Goal: Information Seeking & Learning: Find specific fact

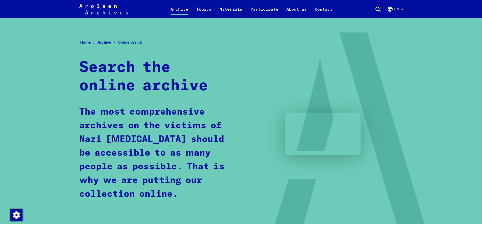
scroll to position [278, 0]
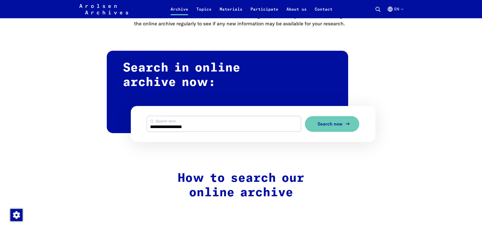
click at [335, 126] on span "Search now" at bounding box center [330, 123] width 25 height 5
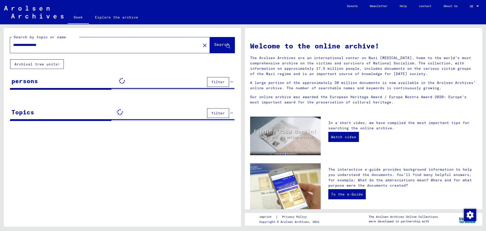
drag, startPoint x: 218, startPoint y: 46, endPoint x: 218, endPoint y: 49, distance: 3.8
click at [218, 48] on span "Search" at bounding box center [222, 45] width 16 height 5
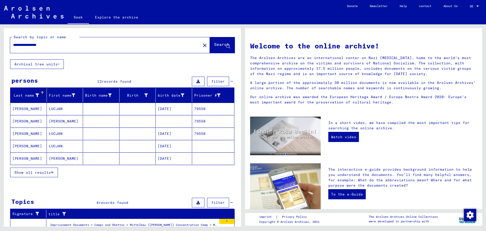
click at [52, 173] on icon "button" at bounding box center [52, 172] width 3 height 4
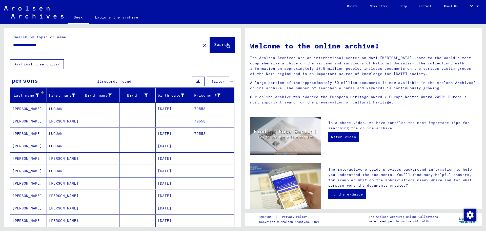
click at [31, 108] on font "SLONCZEWSKI" at bounding box center [27, 108] width 30 height 5
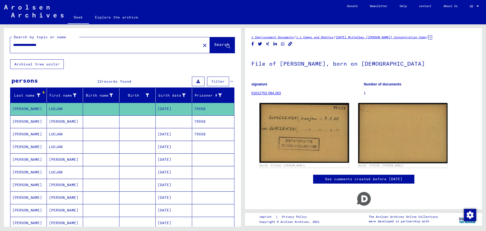
click at [34, 123] on font "SLONCZEWSKI" at bounding box center [27, 121] width 30 height 5
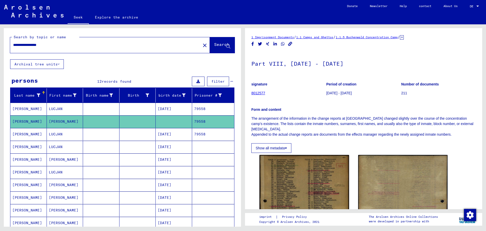
click at [35, 133] on font "SLONCZEWSKI" at bounding box center [27, 134] width 30 height 5
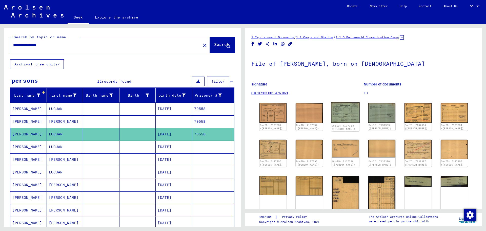
click at [347, 111] on img at bounding box center [345, 112] width 29 height 20
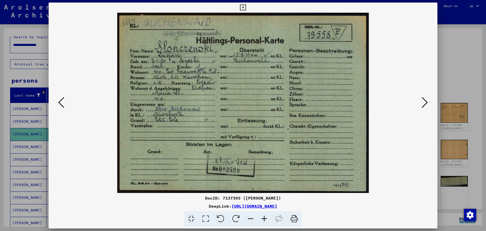
drag, startPoint x: 198, startPoint y: 198, endPoint x: 292, endPoint y: 198, distance: 93.9
click at [292, 198] on div "DocID: 7137393 (LUCJAN SLONCZEWSKI)" at bounding box center [243, 198] width 389 height 6
copy font "DocID: 7137393 (LUCJAN SLONCZEWSKI)"
drag, startPoint x: 178, startPoint y: 206, endPoint x: 337, endPoint y: 204, distance: 159.0
click at [337, 204] on div "DeepLink: https://collections.arolsen-archives.org/de/document/7137393" at bounding box center [243, 206] width 389 height 6
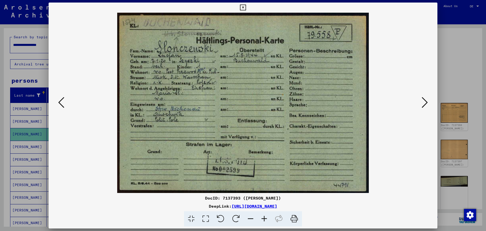
copy div "https://collections.arolsen-archives.org/de/document/7137393"
drag, startPoint x: 196, startPoint y: 9, endPoint x: 197, endPoint y: 13, distance: 4.3
click at [197, 13] on div "DocID: 7137393 (LUCJAN SLONCZEWSKI) DeepLink: https://collections.arolsen-archi…" at bounding box center [243, 115] width 389 height 224
drag, startPoint x: 194, startPoint y: 197, endPoint x: 297, endPoint y: 198, distance: 102.8
click at [297, 198] on div "DocID: 7137393 (LUCJAN SLONCZEWSKI)" at bounding box center [243, 198] width 389 height 6
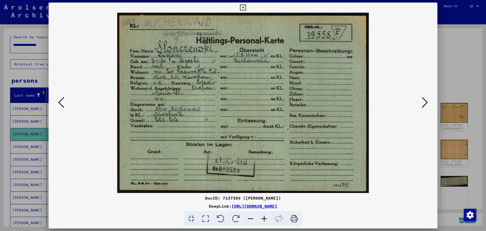
copy font "DocID: 7137393 (LUCJAN SLONCZEWSKI)"
drag, startPoint x: 178, startPoint y: 206, endPoint x: 335, endPoint y: 207, distance: 156.9
click at [335, 207] on div "DeepLink: https://collections.arolsen-archives.org/de/document/7137393" at bounding box center [243, 206] width 389 height 6
copy div "https://collections.arolsen-archives.org/de/document/7137393"
drag, startPoint x: 270, startPoint y: 6, endPoint x: 258, endPoint y: 8, distance: 12.2
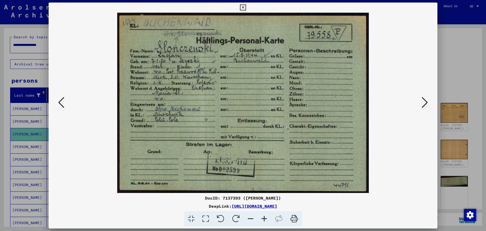
click at [258, 8] on div "DocID: 7137393 (LUCJAN SLONCZEWSKI) DeepLink: https://collections.arolsen-archi…" at bounding box center [243, 115] width 389 height 224
click at [423, 100] on icon at bounding box center [425, 102] width 6 height 12
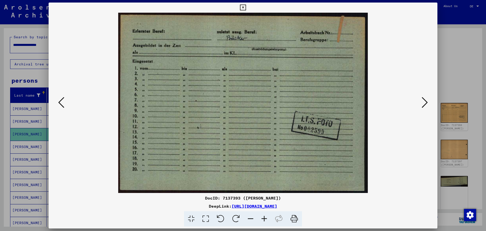
click at [423, 104] on icon at bounding box center [425, 102] width 6 height 12
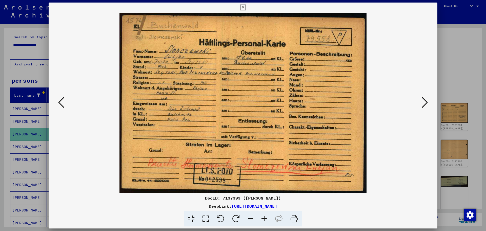
click at [420, 101] on button at bounding box center [424, 102] width 9 height 14
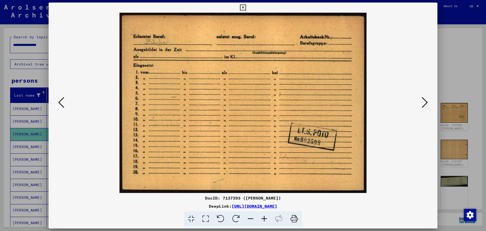
click at [420, 101] on button at bounding box center [424, 102] width 9 height 14
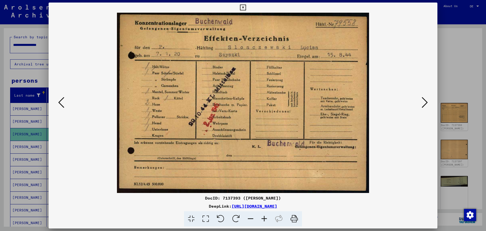
drag, startPoint x: 196, startPoint y: 199, endPoint x: 294, endPoint y: 198, distance: 98.0
click at [294, 198] on div "DocID: 7137393 (LUCJAN SLONCZEWSKI)" at bounding box center [243, 198] width 389 height 6
copy font "DocID: 7137393 (LUCJAN SLONCZEWSKI)"
drag, startPoint x: 179, startPoint y: 207, endPoint x: 336, endPoint y: 207, distance: 156.9
click at [336, 207] on div "DeepLink: https://collections.arolsen-archives.org/de/document/7137393" at bounding box center [243, 206] width 389 height 6
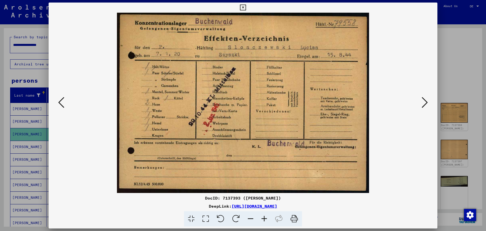
copy font "https://collections.arolsen-archives.org/de/document/7137393"
click at [427, 100] on icon at bounding box center [425, 102] width 6 height 12
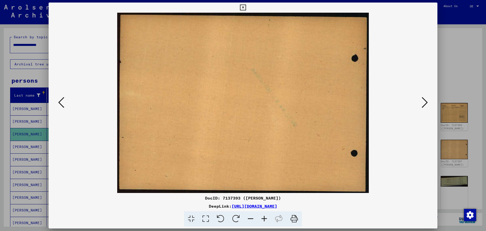
click at [427, 100] on icon at bounding box center [425, 102] width 6 height 12
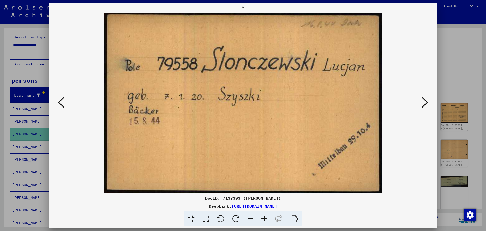
drag, startPoint x: 196, startPoint y: 197, endPoint x: 290, endPoint y: 198, distance: 94.4
click at [290, 198] on div "DocID: 7137393 (LUCJAN SLONCZEWSKI)" at bounding box center [243, 198] width 389 height 6
copy font "DocID: 7137393 (LUCJAN SLONCZEWSKI)"
drag, startPoint x: 341, startPoint y: 208, endPoint x: 179, endPoint y: 207, distance: 162.0
click at [179, 207] on div "DeepLink: https://collections.arolsen-archives.org/de/document/7137393" at bounding box center [243, 206] width 389 height 6
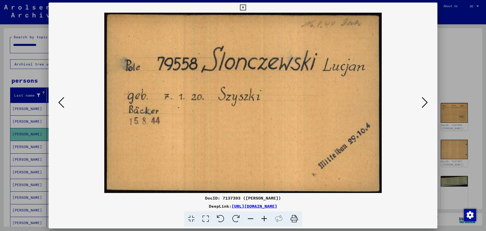
copy div "https://collections.arolsen-archives.org/de/document/7137393"
click at [427, 101] on icon at bounding box center [425, 102] width 6 height 12
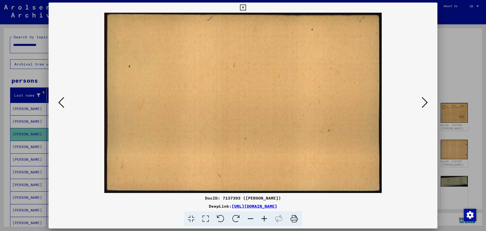
click at [427, 101] on icon at bounding box center [425, 102] width 6 height 12
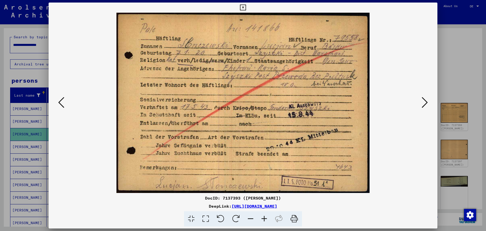
click at [262, 219] on icon at bounding box center [264, 218] width 14 height 15
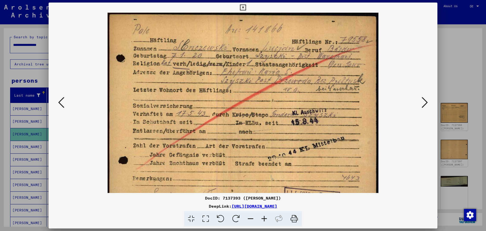
click at [262, 219] on icon at bounding box center [264, 218] width 14 height 15
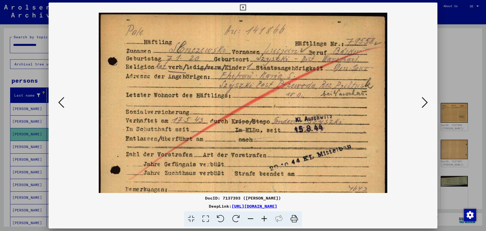
drag, startPoint x: 282, startPoint y: 7, endPoint x: 265, endPoint y: 10, distance: 17.1
click at [265, 10] on div "DocID: 7137393 (LUCJAN SLONCZEWSKI) DeepLink: https://collections.arolsen-archi…" at bounding box center [243, 115] width 389 height 224
click at [427, 103] on icon at bounding box center [425, 102] width 6 height 12
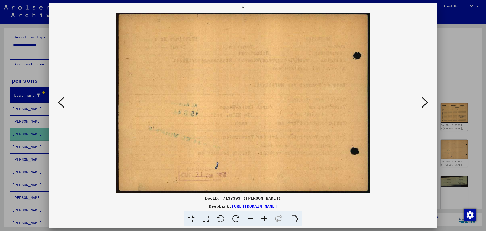
click at [427, 103] on icon at bounding box center [425, 102] width 6 height 12
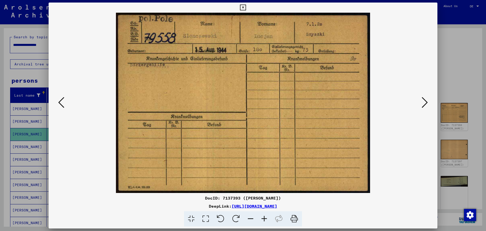
click at [427, 103] on icon at bounding box center [425, 102] width 6 height 12
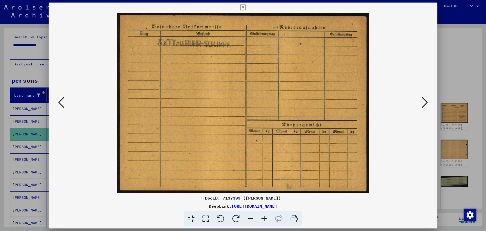
click at [427, 103] on icon at bounding box center [425, 102] width 6 height 12
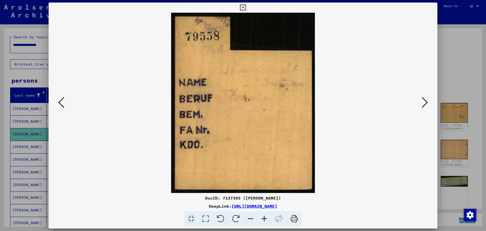
click at [427, 103] on icon at bounding box center [425, 102] width 6 height 12
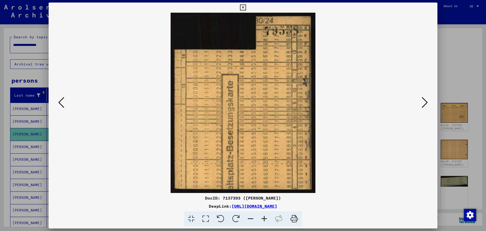
click at [427, 103] on icon at bounding box center [425, 102] width 6 height 12
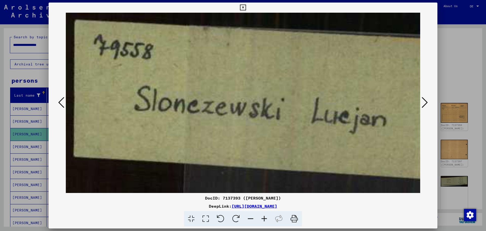
click at [427, 103] on icon at bounding box center [425, 102] width 6 height 12
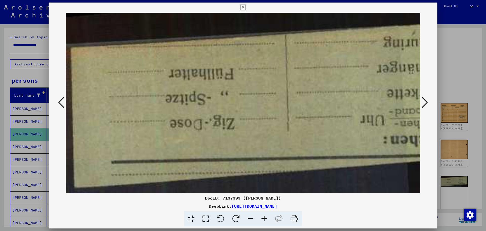
click at [427, 103] on icon at bounding box center [425, 102] width 6 height 12
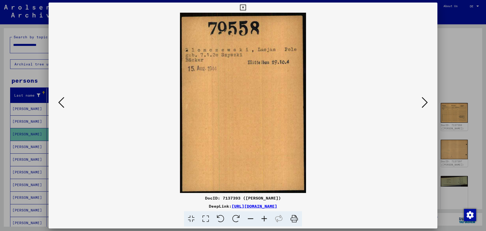
click at [427, 103] on icon at bounding box center [425, 102] width 6 height 12
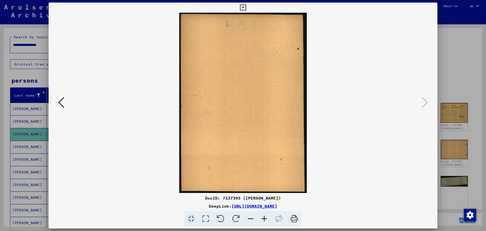
click at [245, 5] on icon at bounding box center [243, 8] width 6 height 6
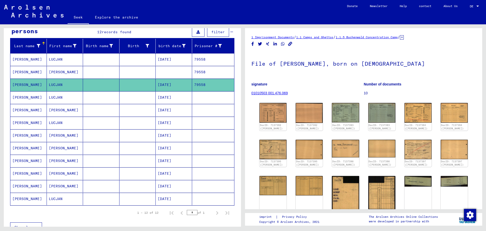
scroll to position [51, 0]
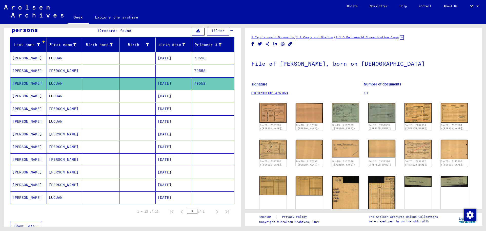
click at [26, 98] on font "SLONCZEWSKI" at bounding box center [27, 96] width 30 height 5
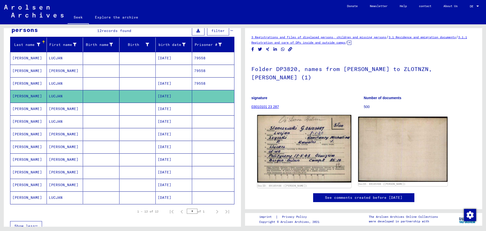
click at [309, 133] on img at bounding box center [304, 149] width 94 height 68
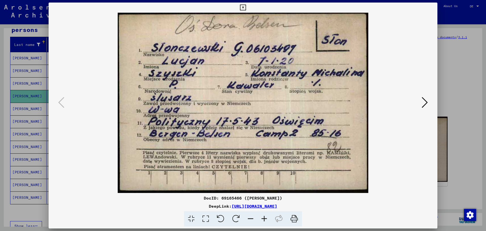
click at [309, 133] on img at bounding box center [243, 103] width 354 height 180
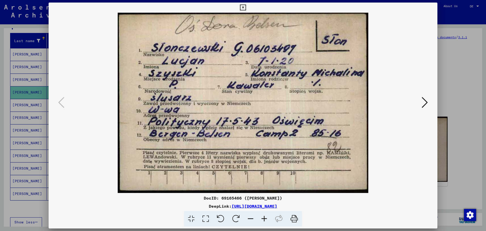
click at [266, 217] on icon at bounding box center [264, 218] width 14 height 15
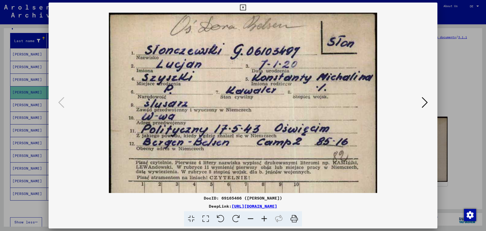
drag, startPoint x: 334, startPoint y: 129, endPoint x: 334, endPoint y: 117, distance: 11.6
click at [334, 117] on img at bounding box center [243, 109] width 268 height 193
drag, startPoint x: 191, startPoint y: 198, endPoint x: 217, endPoint y: 198, distance: 26.3
click at [217, 198] on div "DocID: 69165466 (LUCJAN SLONCZEWSKI)" at bounding box center [243, 198] width 389 height 6
click at [235, 196] on font "DocID: 69165466 (LUCJAN SLONCZEWSKI)" at bounding box center [243, 197] width 78 height 5
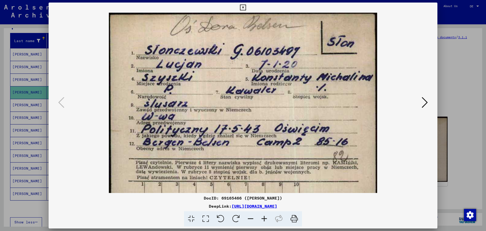
drag, startPoint x: 295, startPoint y: 197, endPoint x: 196, endPoint y: 199, distance: 98.7
click at [196, 199] on div "DocID: 69165466 (LUCJAN SLONCZEWSKI)" at bounding box center [243, 198] width 389 height 6
copy font "DocID: 69165466 (LUCJAN SLONCZEWSKI)"
drag, startPoint x: 338, startPoint y: 207, endPoint x: 179, endPoint y: 204, distance: 158.7
click at [179, 204] on div "DeepLink: https://collections.arolsen-archives.org/de/document/69165466" at bounding box center [243, 206] width 389 height 6
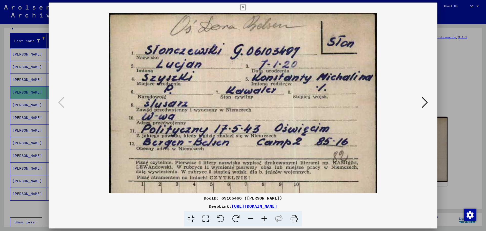
copy font "https://collections.arolsen-archives.org/de/document/69165466"
click at [427, 102] on icon at bounding box center [425, 102] width 6 height 12
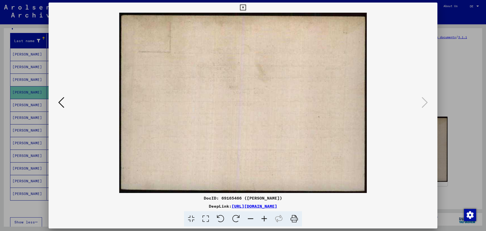
click at [60, 105] on icon at bounding box center [61, 102] width 6 height 12
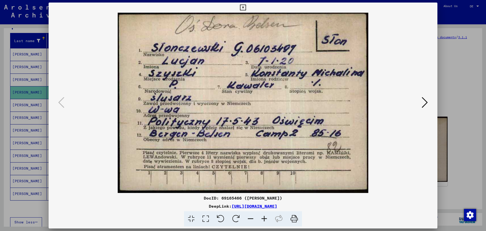
drag, startPoint x: 296, startPoint y: 197, endPoint x: 193, endPoint y: 200, distance: 103.1
click at [193, 200] on div "DocID: 69165466 (LUCJAN SLONCZEWSKI)" at bounding box center [243, 198] width 389 height 6
drag, startPoint x: 346, startPoint y: 204, endPoint x: 177, endPoint y: 208, distance: 168.9
click at [177, 208] on div "DeepLink: https://collections.arolsen-archives.org/de/document/69165466" at bounding box center [243, 206] width 389 height 6
click at [427, 102] on icon at bounding box center [425, 102] width 6 height 12
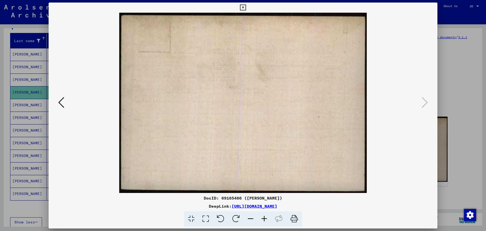
click at [61, 103] on icon at bounding box center [61, 102] width 6 height 12
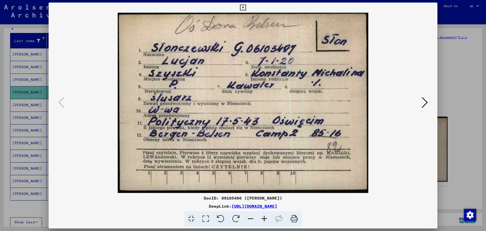
drag, startPoint x: 193, startPoint y: 196, endPoint x: 296, endPoint y: 198, distance: 102.5
click at [296, 198] on div "DocID: 69165466 (LUCJAN SLONCZEWSKI)" at bounding box center [243, 198] width 389 height 6
drag, startPoint x: 178, startPoint y: 207, endPoint x: 336, endPoint y: 206, distance: 158.7
click at [336, 206] on div "DeepLink: https://collections.arolsen-archives.org/de/document/69165466" at bounding box center [243, 206] width 389 height 6
click at [425, 102] on icon at bounding box center [425, 102] width 6 height 12
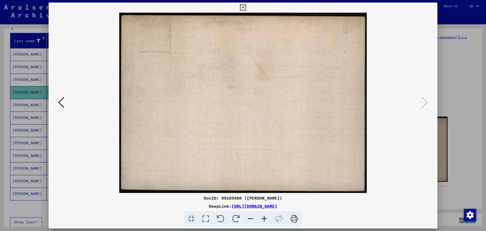
click at [462, 39] on div at bounding box center [243, 115] width 486 height 231
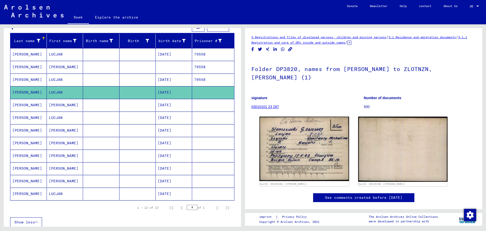
click at [30, 105] on font "SLONCZEWSKI" at bounding box center [27, 105] width 30 height 5
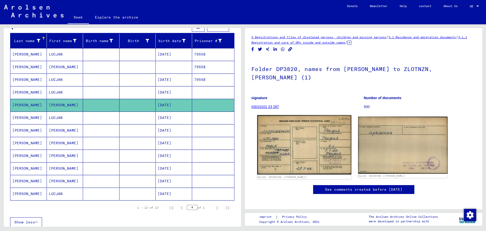
click at [280, 125] on img at bounding box center [304, 144] width 94 height 59
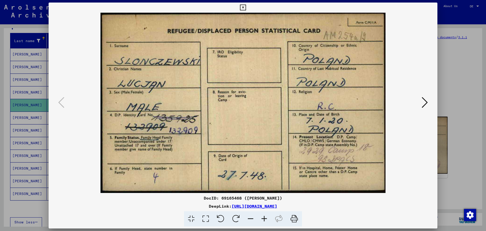
click at [427, 100] on icon at bounding box center [425, 102] width 6 height 12
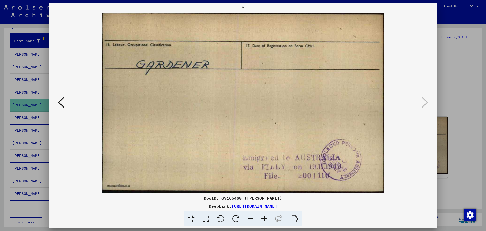
click at [64, 103] on icon at bounding box center [61, 102] width 6 height 12
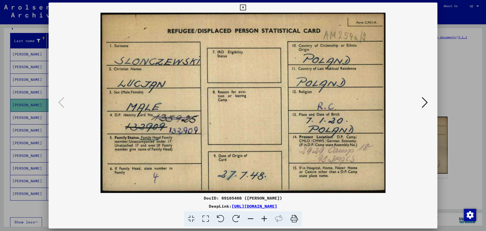
click at [424, 106] on icon at bounding box center [425, 102] width 6 height 12
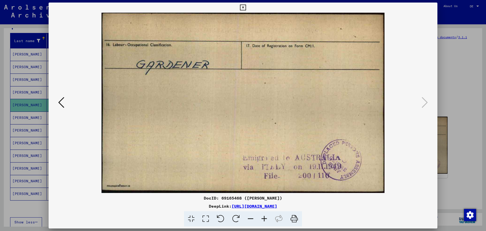
drag, startPoint x: 336, startPoint y: 205, endPoint x: 179, endPoint y: 205, distance: 156.9
click at [179, 205] on div "DeepLink: https://collections.arolsen-archives.org/de/document/69165468" at bounding box center [243, 206] width 389 height 6
click at [59, 103] on icon at bounding box center [61, 102] width 6 height 12
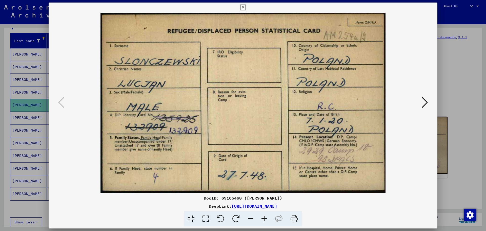
click at [413, 126] on img at bounding box center [243, 103] width 354 height 180
click at [423, 102] on icon at bounding box center [425, 102] width 6 height 12
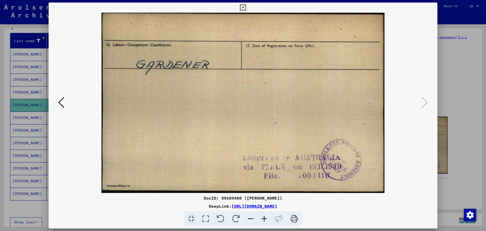
drag, startPoint x: 294, startPoint y: 198, endPoint x: 291, endPoint y: 198, distance: 3.0
click at [291, 198] on div "DocID: 69165468 (Lucjan SLONCZEWSKI)" at bounding box center [243, 198] width 389 height 6
drag, startPoint x: 293, startPoint y: 198, endPoint x: 194, endPoint y: 199, distance: 98.5
click at [194, 199] on div "DocID: 69165468 (Lucjan SLONCZEWSKI)" at bounding box center [243, 198] width 389 height 6
drag, startPoint x: 340, startPoint y: 207, endPoint x: 180, endPoint y: 205, distance: 159.7
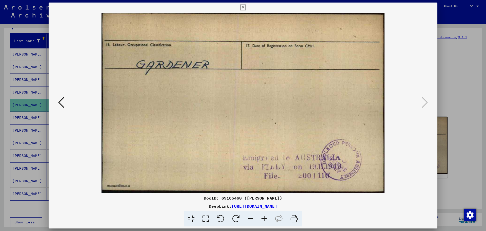
click at [180, 205] on div "DeepLink: https://collections.arolsen-archives.org/de/document/69165468" at bounding box center [243, 206] width 389 height 6
click at [465, 56] on div at bounding box center [243, 115] width 486 height 231
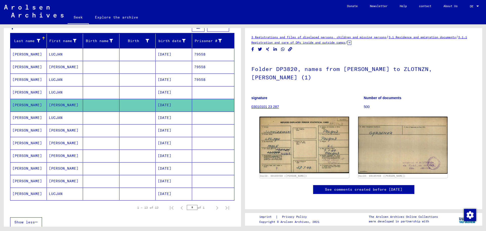
click at [29, 118] on font "SLONCZEWSKI" at bounding box center [27, 117] width 30 height 5
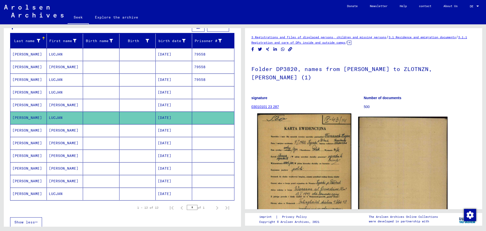
click at [311, 128] on img at bounding box center [304, 179] width 94 height 132
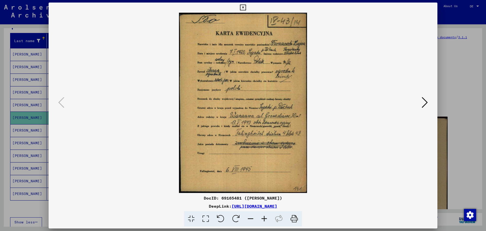
click at [426, 102] on icon at bounding box center [425, 102] width 6 height 12
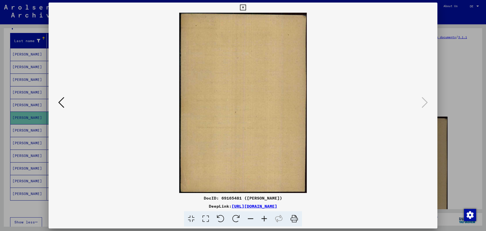
click at [66, 104] on img at bounding box center [243, 103] width 354 height 180
click at [62, 104] on icon at bounding box center [61, 102] width 6 height 12
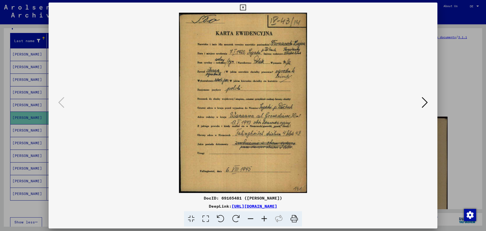
click at [264, 219] on icon at bounding box center [264, 218] width 14 height 15
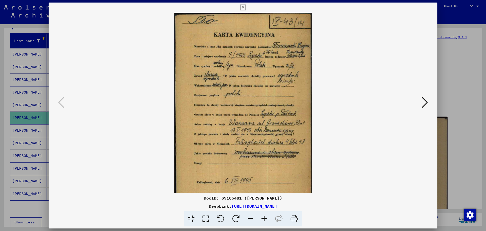
click at [264, 219] on icon at bounding box center [264, 218] width 14 height 15
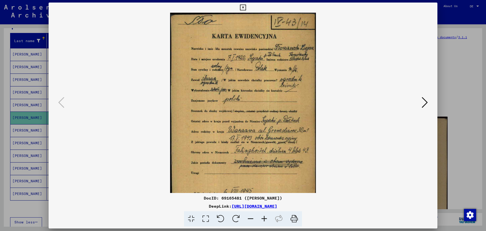
click at [264, 219] on icon at bounding box center [264, 218] width 14 height 15
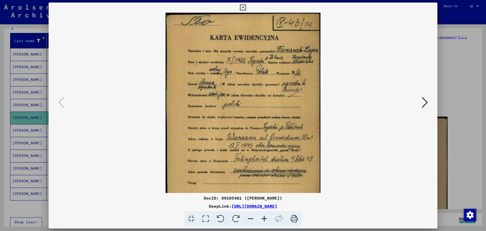
click at [264, 219] on icon at bounding box center [264, 218] width 14 height 15
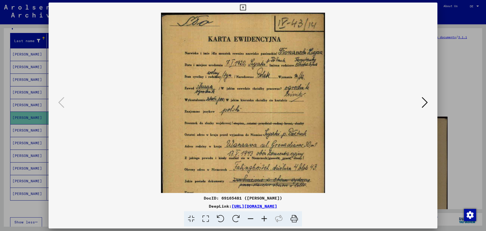
click at [264, 218] on icon at bounding box center [264, 218] width 14 height 15
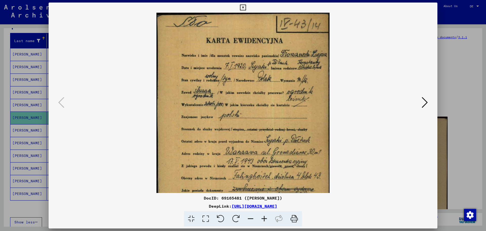
click at [264, 218] on icon at bounding box center [264, 218] width 14 height 15
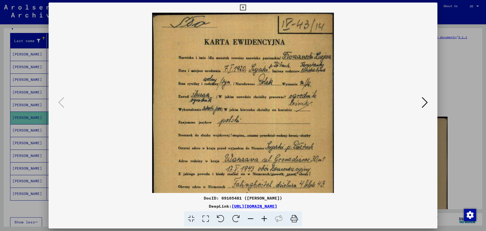
click at [267, 219] on icon at bounding box center [264, 218] width 14 height 15
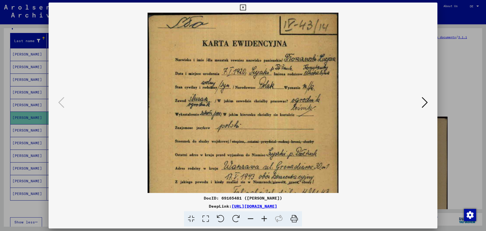
click at [267, 219] on icon at bounding box center [264, 218] width 14 height 15
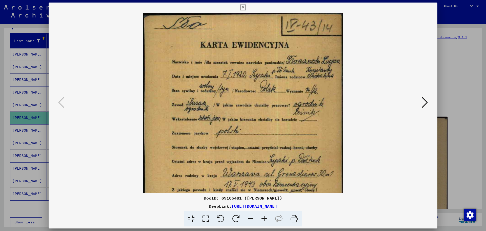
click at [267, 219] on icon at bounding box center [264, 218] width 14 height 15
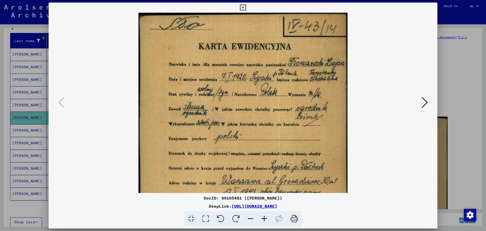
click at [267, 219] on icon at bounding box center [264, 218] width 14 height 15
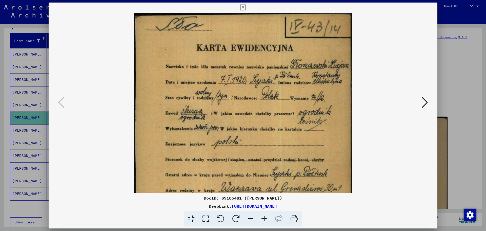
click at [267, 219] on icon at bounding box center [264, 218] width 14 height 15
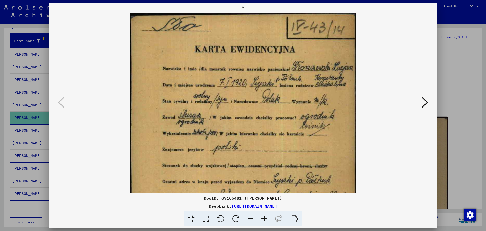
click at [267, 219] on icon at bounding box center [264, 218] width 14 height 15
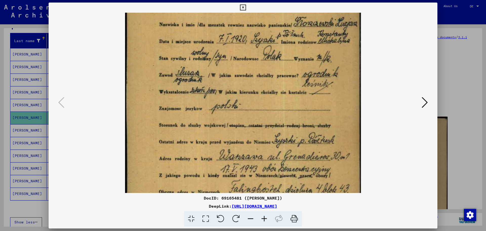
scroll to position [47, 0]
drag, startPoint x: 328, startPoint y: 152, endPoint x: 327, endPoint y: 109, distance: 42.8
click at [327, 105] on img at bounding box center [243, 132] width 236 height 332
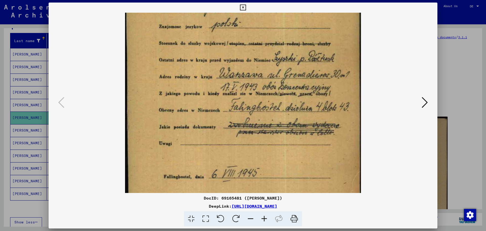
scroll to position [129, 0]
drag, startPoint x: 341, startPoint y: 161, endPoint x: 333, endPoint y: 79, distance: 82.5
click at [333, 79] on img at bounding box center [243, 50] width 236 height 332
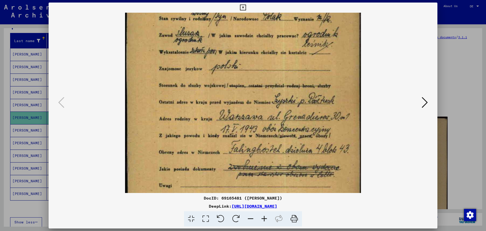
scroll to position [86, 0]
drag, startPoint x: 318, startPoint y: 150, endPoint x: 316, endPoint y: 178, distance: 28.7
click at [316, 178] on img at bounding box center [243, 93] width 236 height 332
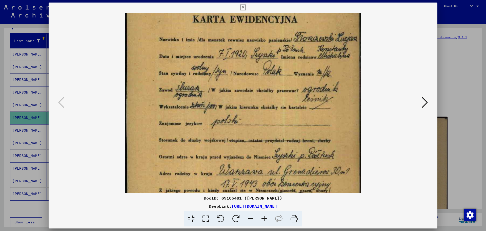
scroll to position [31, 0]
drag, startPoint x: 287, startPoint y: 60, endPoint x: 295, endPoint y: 115, distance: 55.2
click at [295, 115] on img at bounding box center [243, 148] width 236 height 332
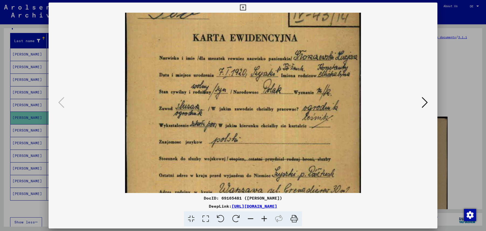
scroll to position [14, 0]
drag, startPoint x: 298, startPoint y: 75, endPoint x: 300, endPoint y: 91, distance: 15.8
click at [299, 92] on img at bounding box center [243, 165] width 236 height 332
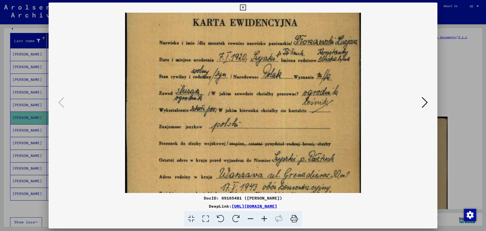
drag, startPoint x: 256, startPoint y: 116, endPoint x: 253, endPoint y: 95, distance: 21.7
click at [255, 100] on img at bounding box center [243, 151] width 236 height 332
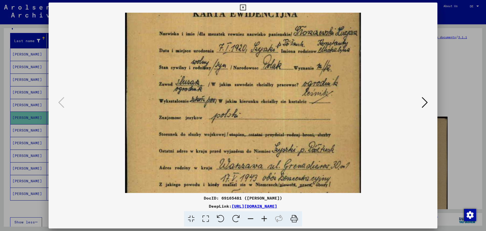
scroll to position [31, 0]
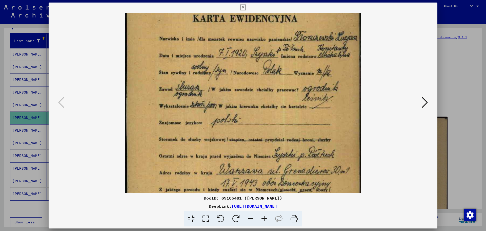
drag, startPoint x: 316, startPoint y: 150, endPoint x: 294, endPoint y: 149, distance: 22.0
click at [299, 149] on img at bounding box center [243, 147] width 236 height 332
click at [243, 8] on icon at bounding box center [243, 8] width 6 height 6
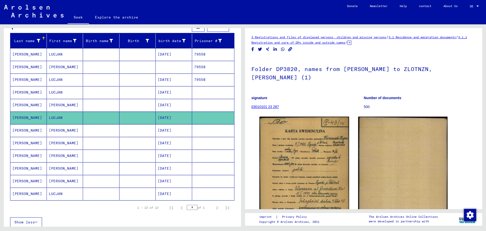
click at [18, 132] on font "SLONCZEWSKI" at bounding box center [27, 130] width 30 height 5
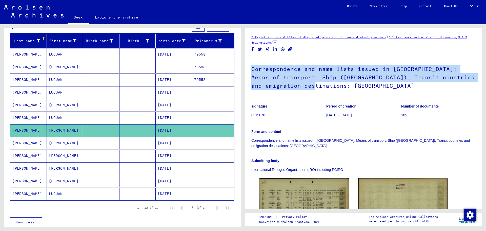
drag, startPoint x: 251, startPoint y: 70, endPoint x: 461, endPoint y: 84, distance: 210.6
click at [461, 84] on h1 "Correspondence and name lists issued in Naples: Means of transport: Ship (FAIR …" at bounding box center [363, 76] width 225 height 39
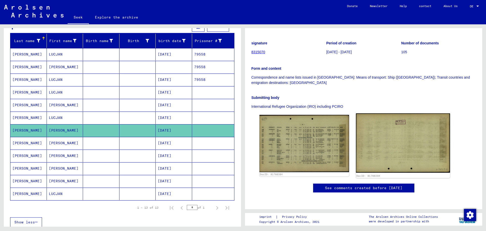
scroll to position [101, 0]
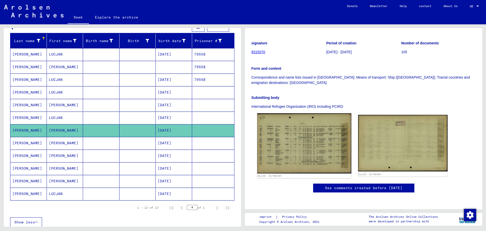
click at [312, 118] on img at bounding box center [304, 143] width 94 height 60
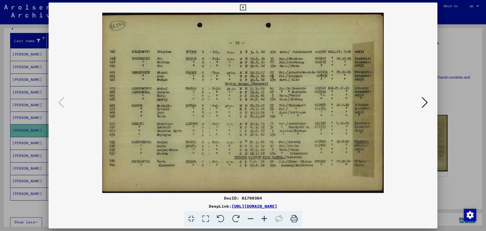
click at [265, 216] on icon at bounding box center [264, 218] width 14 height 15
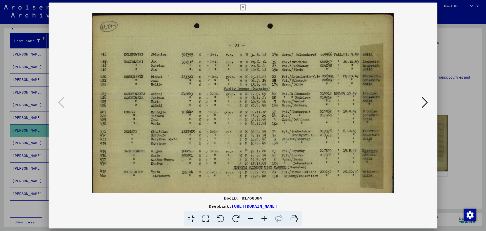
click at [265, 216] on icon at bounding box center [264, 218] width 14 height 15
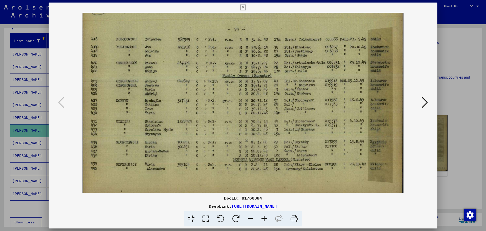
scroll to position [25, 0]
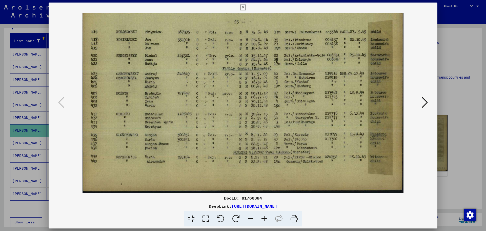
drag, startPoint x: 242, startPoint y: 157, endPoint x: 224, endPoint y: 96, distance: 64.1
click at [224, 96] on img at bounding box center [243, 89] width 321 height 205
drag, startPoint x: 116, startPoint y: 135, endPoint x: 135, endPoint y: 134, distance: 19.0
click at [135, 134] on img at bounding box center [243, 89] width 321 height 205
drag, startPoint x: 220, startPoint y: 199, endPoint x: 264, endPoint y: 199, distance: 43.5
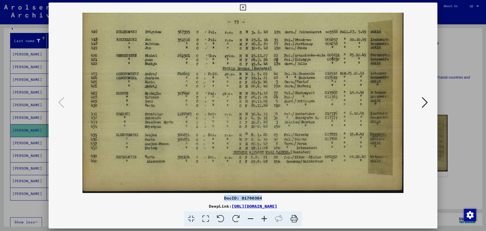
click at [264, 199] on div "DocID: 81766384" at bounding box center [243, 198] width 389 height 6
drag, startPoint x: 177, startPoint y: 207, endPoint x: 332, endPoint y: 207, distance: 154.9
click at [332, 207] on div "DeepLink: https://collections.arolsen-archives.org/de/document/81766384" at bounding box center [243, 206] width 389 height 6
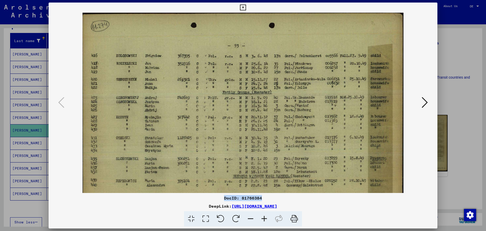
scroll to position [0, 0]
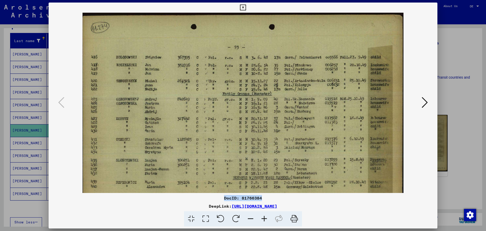
drag, startPoint x: 376, startPoint y: 19, endPoint x: 389, endPoint y: 63, distance: 46.1
click at [389, 63] on img at bounding box center [243, 115] width 321 height 205
click at [426, 100] on icon at bounding box center [425, 102] width 6 height 12
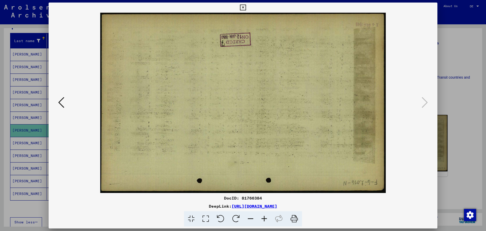
click at [459, 60] on div at bounding box center [243, 115] width 486 height 231
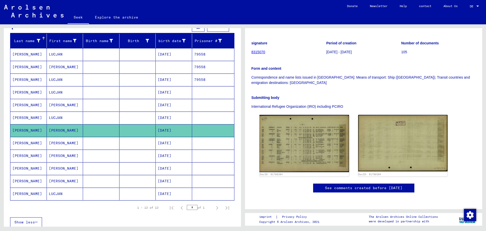
click at [29, 143] on font "SLONCZEWSKI" at bounding box center [27, 142] width 30 height 5
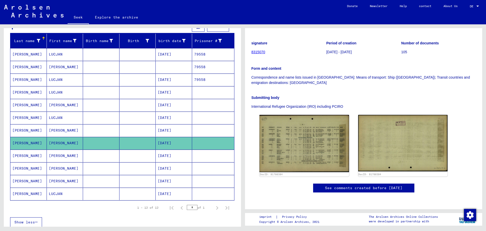
click at [24, 156] on font "SLONCZEWSKI" at bounding box center [27, 155] width 30 height 5
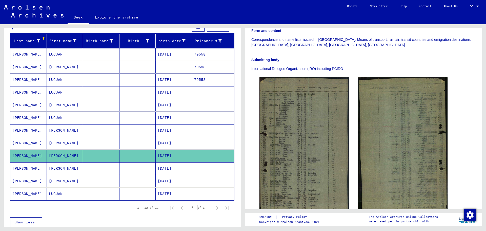
scroll to position [127, 0]
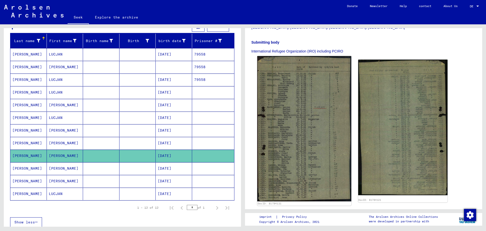
click at [307, 129] on img at bounding box center [304, 128] width 94 height 145
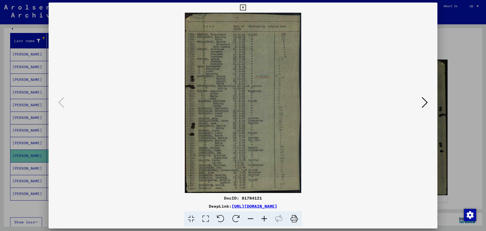
click at [265, 219] on icon at bounding box center [264, 218] width 14 height 15
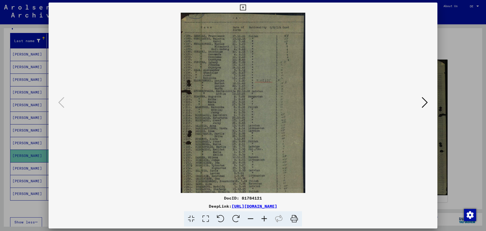
click at [265, 219] on icon at bounding box center [264, 218] width 14 height 15
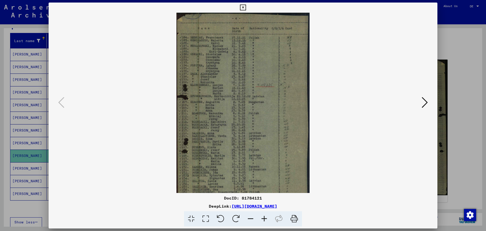
click at [265, 219] on icon at bounding box center [264, 218] width 14 height 15
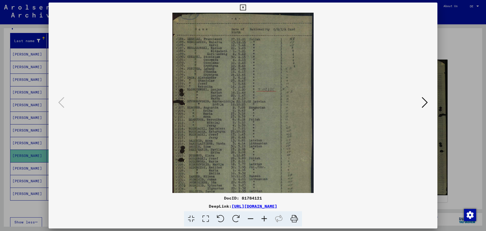
click at [265, 219] on icon at bounding box center [264, 218] width 14 height 15
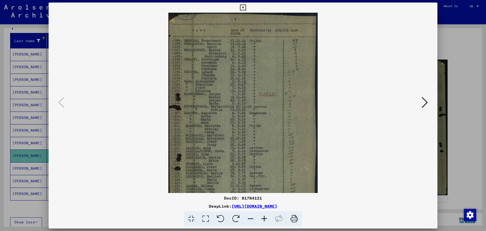
click at [265, 219] on icon at bounding box center [264, 218] width 14 height 15
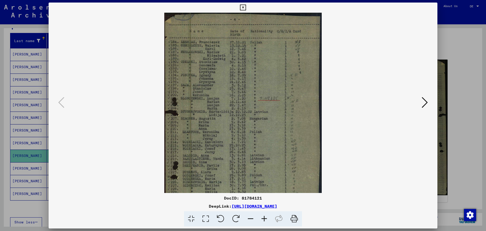
click at [265, 219] on icon at bounding box center [264, 218] width 14 height 15
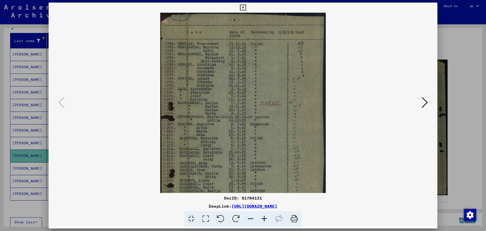
click at [265, 219] on icon at bounding box center [264, 218] width 14 height 15
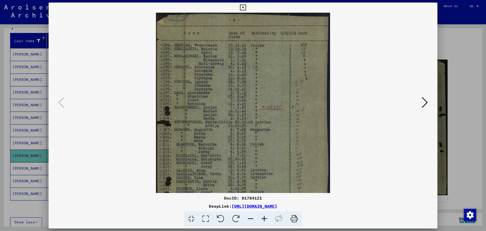
click at [265, 219] on icon at bounding box center [264, 218] width 14 height 15
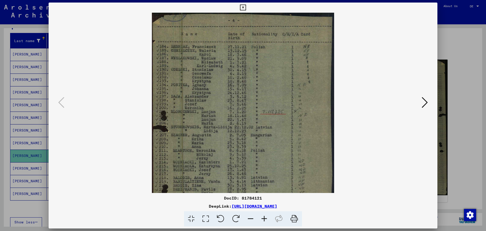
click at [265, 219] on icon at bounding box center [264, 218] width 14 height 15
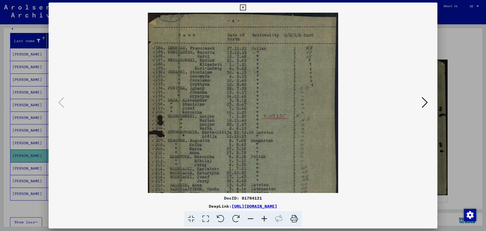
click at [467, 43] on div at bounding box center [243, 115] width 486 height 231
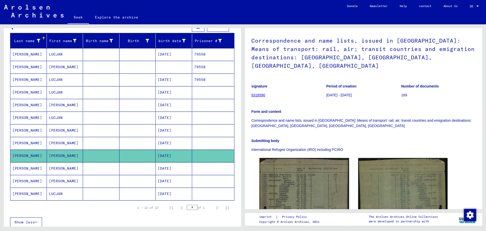
scroll to position [25, 0]
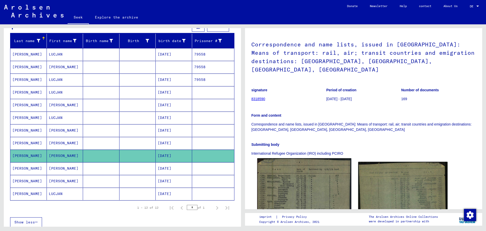
click at [307, 170] on img at bounding box center [304, 230] width 94 height 145
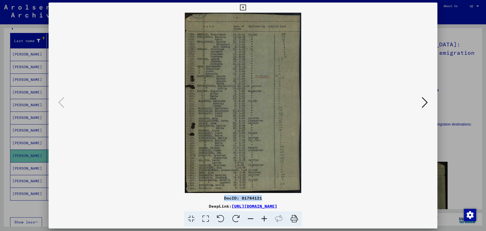
drag, startPoint x: 221, startPoint y: 199, endPoint x: 272, endPoint y: 199, distance: 51.1
click at [272, 199] on div "DocID: 81784121" at bounding box center [243, 198] width 389 height 6
drag, startPoint x: 178, startPoint y: 205, endPoint x: 333, endPoint y: 207, distance: 154.9
click at [333, 207] on div "DeepLink: https://collections.arolsen-archives.org/de/document/81784121" at bounding box center [243, 206] width 389 height 6
click at [453, 87] on div at bounding box center [243, 115] width 486 height 231
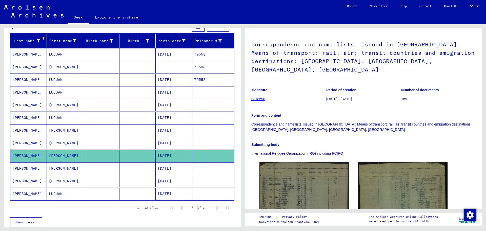
scroll to position [0, 0]
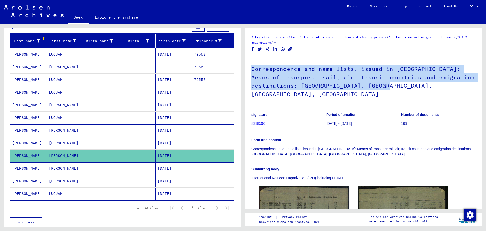
drag, startPoint x: 249, startPoint y: 69, endPoint x: 432, endPoint y: 84, distance: 183.7
click at [432, 84] on yv-its-full-details "3 Registrations and files of displaced persons, children and missing persons / …" at bounding box center [363, 194] width 237 height 320
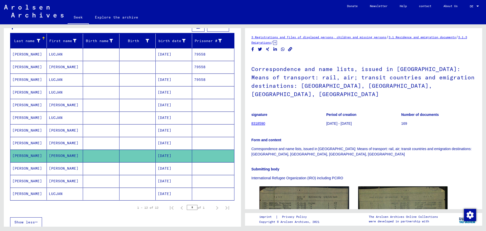
click at [27, 168] on font "SLONCZEWSKI" at bounding box center [27, 168] width 30 height 5
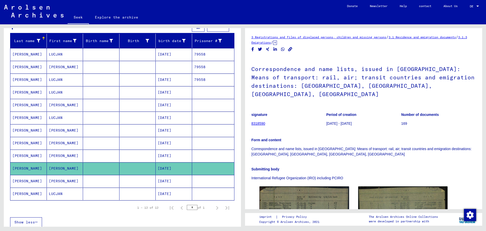
click at [27, 168] on font "SLONCZEWSKI" at bounding box center [27, 168] width 30 height 5
click at [29, 156] on font "SLONCZEWSKI" at bounding box center [27, 155] width 30 height 5
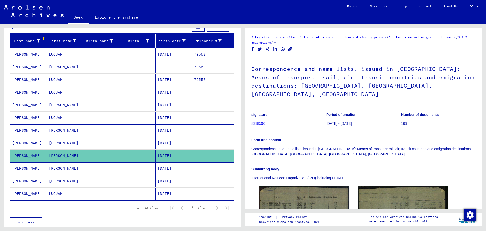
click at [30, 168] on font "SLONCZEWSKI" at bounding box center [27, 168] width 30 height 5
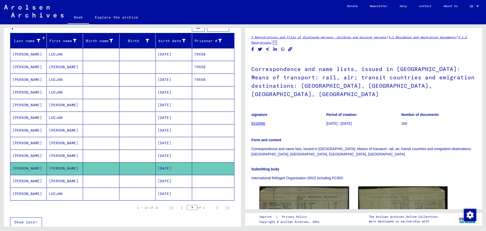
click at [30, 181] on font "SLONCZEWSKI" at bounding box center [27, 180] width 30 height 5
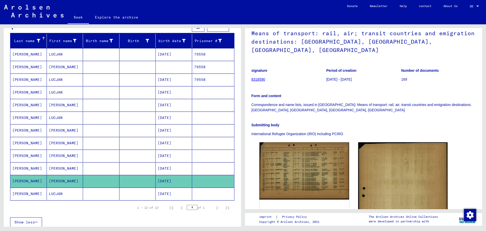
scroll to position [76, 0]
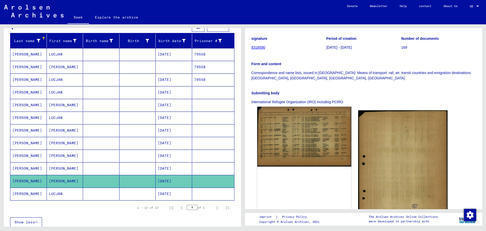
click at [314, 131] on img at bounding box center [304, 137] width 94 height 60
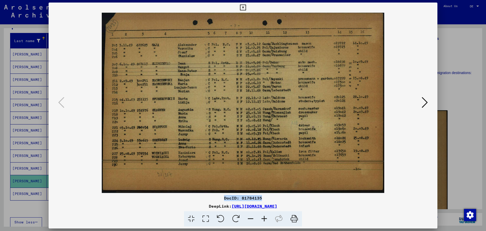
drag, startPoint x: 278, startPoint y: 198, endPoint x: 219, endPoint y: 199, distance: 59.2
click at [219, 199] on div "DocID: 81784135" at bounding box center [243, 198] width 389 height 6
drag, startPoint x: 340, startPoint y: 205, endPoint x: 178, endPoint y: 207, distance: 161.5
click at [178, 207] on div "DeepLink: https://collections.arolsen-archives.org/de/document/81784135" at bounding box center [243, 206] width 389 height 6
drag, startPoint x: 316, startPoint y: 68, endPoint x: 468, endPoint y: 78, distance: 152.2
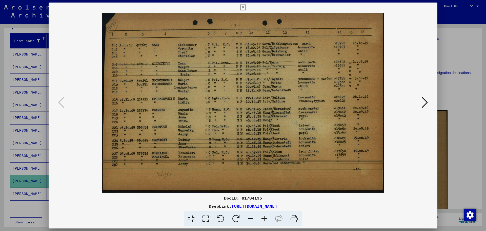
click at [468, 78] on div at bounding box center [243, 115] width 486 height 231
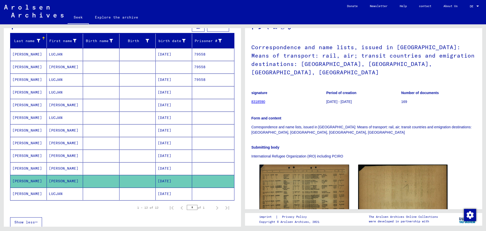
scroll to position [0, 0]
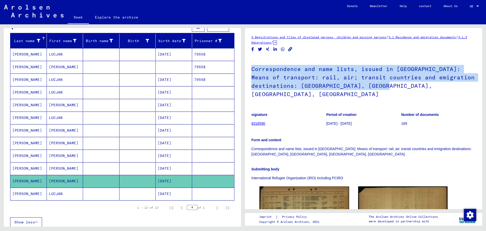
drag, startPoint x: 251, startPoint y: 69, endPoint x: 430, endPoint y: 84, distance: 180.1
click at [430, 84] on yv-its-full-details "3 Registrations and files of displaced persons, children and missing persons / …" at bounding box center [363, 195] width 237 height 322
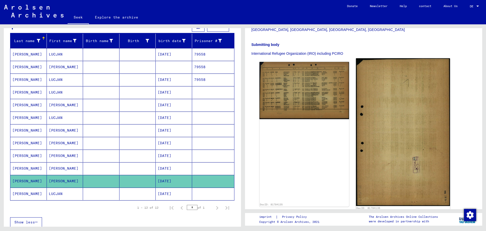
scroll to position [127, 0]
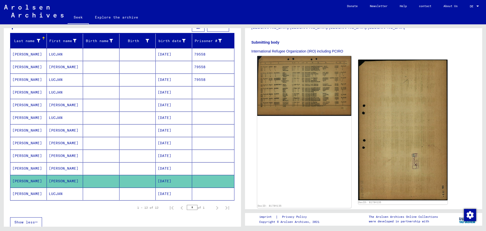
click at [294, 83] on img at bounding box center [304, 86] width 94 height 60
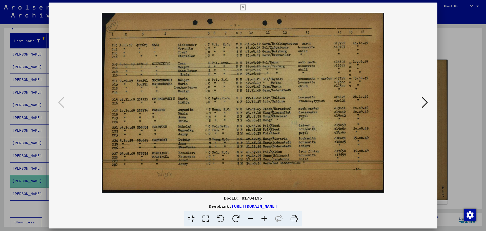
click at [418, 126] on img at bounding box center [243, 103] width 354 height 180
click at [426, 102] on icon at bounding box center [425, 102] width 6 height 12
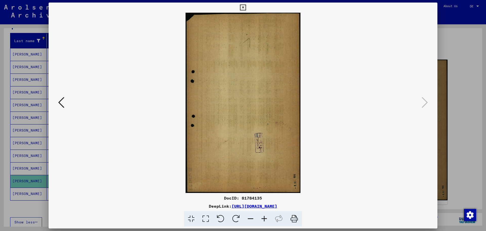
click at [460, 40] on div at bounding box center [243, 115] width 486 height 231
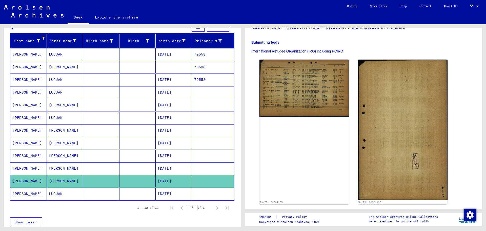
click at [23, 195] on font "SLONCZEWSKI" at bounding box center [27, 193] width 30 height 5
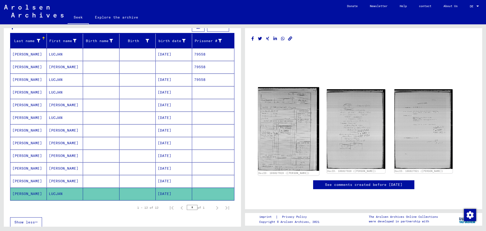
click at [281, 128] on img at bounding box center [288, 129] width 61 height 84
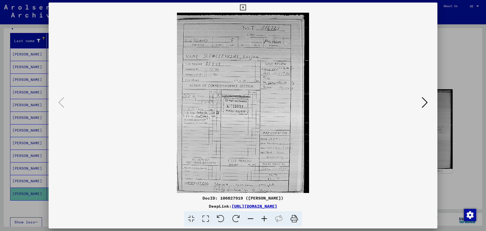
click at [264, 221] on icon at bounding box center [264, 218] width 14 height 15
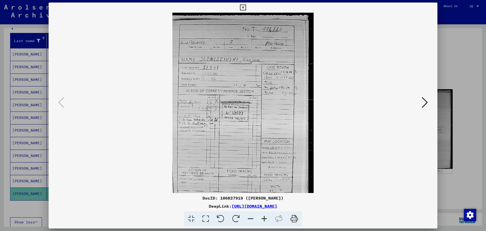
click at [264, 221] on icon at bounding box center [264, 218] width 14 height 15
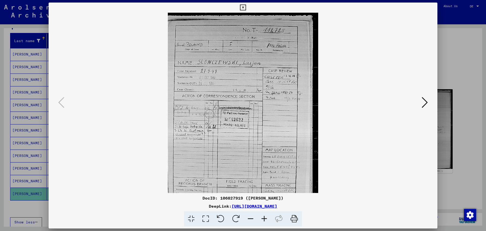
click at [264, 221] on icon at bounding box center [264, 218] width 14 height 15
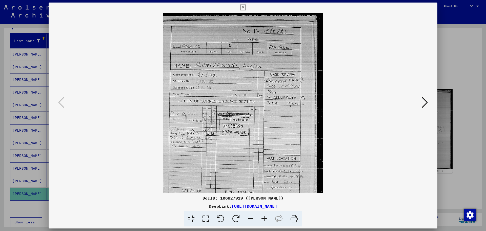
click at [264, 220] on icon at bounding box center [264, 218] width 14 height 15
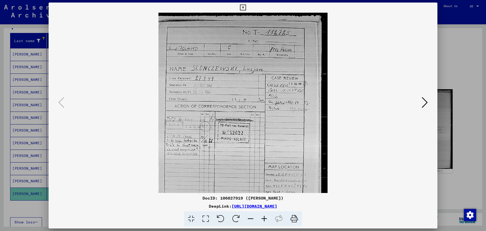
click at [264, 220] on icon at bounding box center [264, 218] width 14 height 15
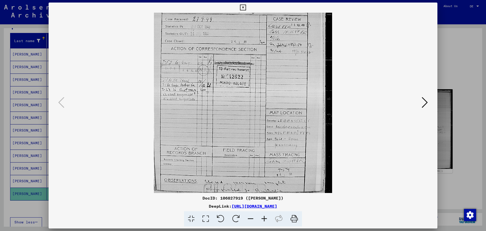
scroll to position [63, 0]
drag, startPoint x: 247, startPoint y: 154, endPoint x: 239, endPoint y: 68, distance: 86.2
click at [239, 68] on img at bounding box center [243, 70] width 178 height 243
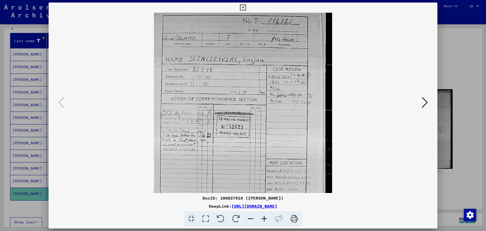
scroll to position [12, 0]
drag, startPoint x: 295, startPoint y: 83, endPoint x: 306, endPoint y: 135, distance: 52.7
click at [306, 135] on img at bounding box center [243, 122] width 178 height 243
click at [424, 102] on icon at bounding box center [425, 102] width 6 height 12
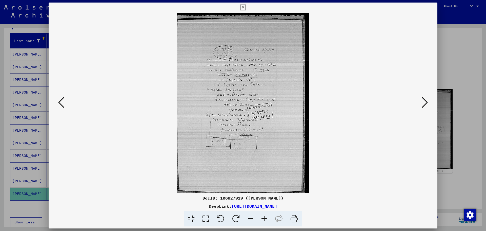
scroll to position [0, 0]
click at [267, 218] on icon at bounding box center [264, 218] width 14 height 15
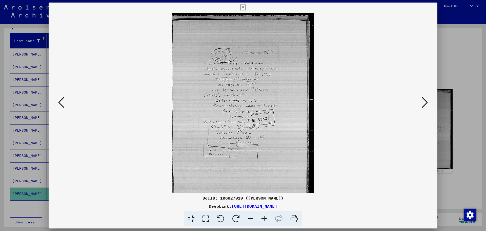
click at [267, 218] on icon at bounding box center [264, 218] width 14 height 15
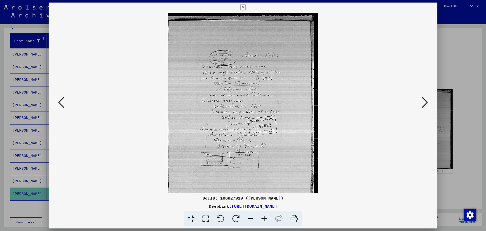
click at [267, 218] on icon at bounding box center [264, 218] width 14 height 15
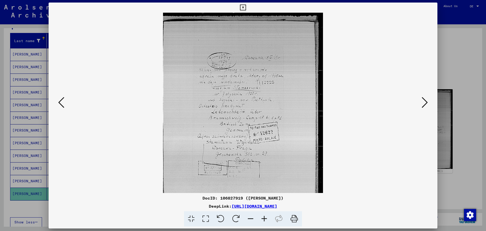
click at [267, 218] on icon at bounding box center [264, 218] width 14 height 15
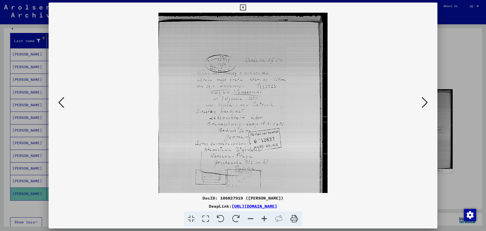
click at [267, 218] on icon at bounding box center [264, 218] width 14 height 15
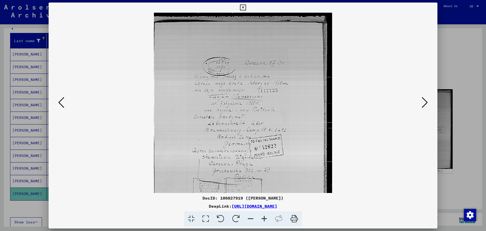
click at [267, 218] on icon at bounding box center [264, 218] width 14 height 15
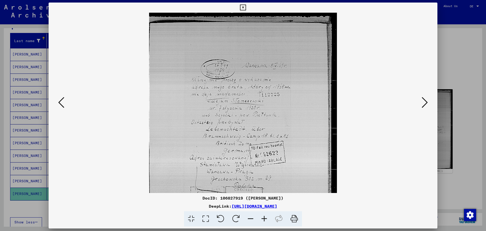
click at [267, 217] on icon at bounding box center [264, 218] width 14 height 15
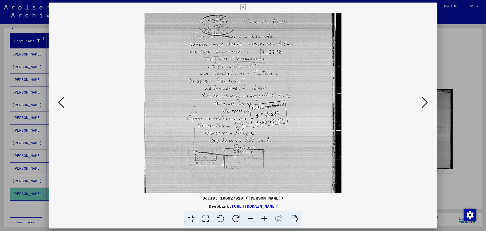
scroll to position [47, 0]
drag, startPoint x: 275, startPoint y: 128, endPoint x: 272, endPoint y: 81, distance: 46.9
click at [272, 81] on img at bounding box center [243, 100] width 197 height 269
drag, startPoint x: 282, startPoint y: 163, endPoint x: 283, endPoint y: 130, distance: 32.9
click at [283, 130] on img at bounding box center [243, 98] width 197 height 269
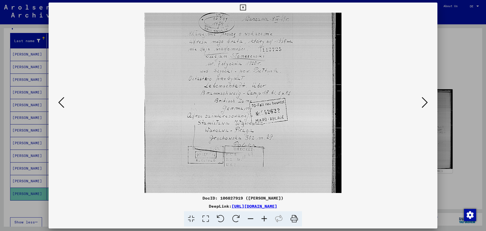
scroll to position [48, 0]
click at [427, 101] on icon at bounding box center [425, 102] width 6 height 12
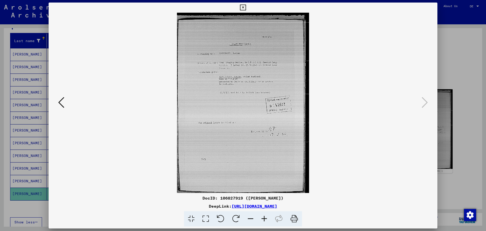
click at [265, 216] on icon at bounding box center [264, 218] width 14 height 15
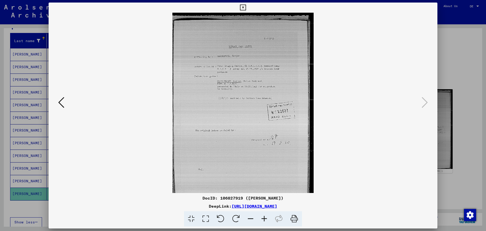
click at [265, 216] on icon at bounding box center [264, 218] width 14 height 15
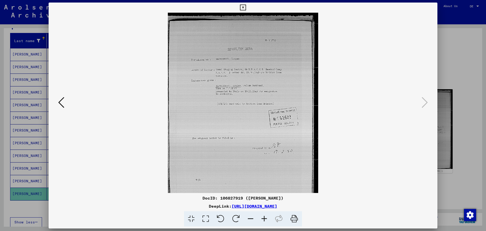
click at [265, 215] on icon at bounding box center [264, 218] width 14 height 15
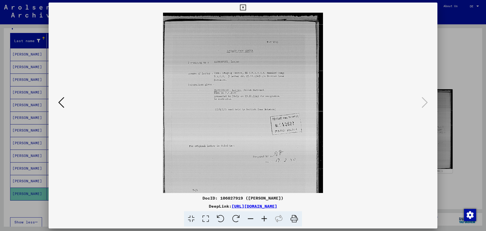
click at [265, 215] on icon at bounding box center [264, 218] width 14 height 15
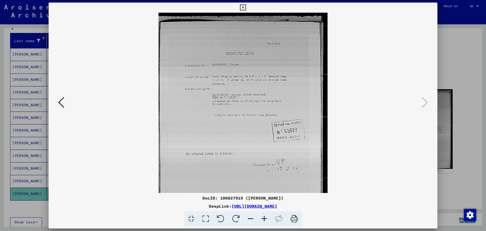
click at [265, 215] on icon at bounding box center [264, 218] width 14 height 15
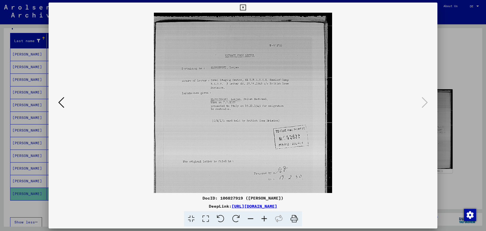
click at [469, 168] on div at bounding box center [243, 115] width 486 height 231
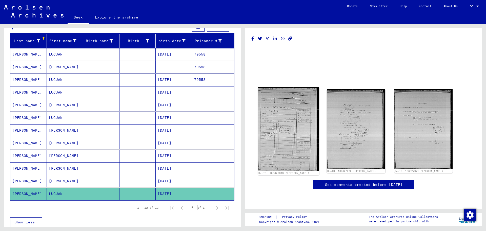
click at [292, 112] on img at bounding box center [288, 129] width 61 height 84
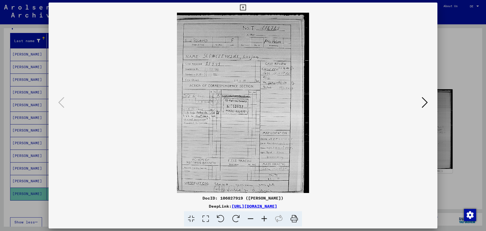
click at [428, 124] on div at bounding box center [243, 103] width 389 height 180
click at [426, 104] on icon at bounding box center [425, 102] width 6 height 12
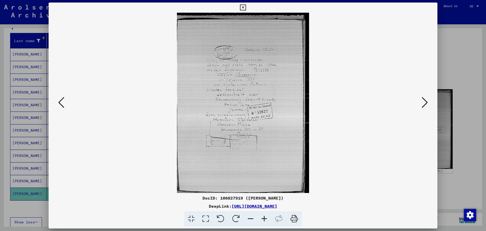
click at [426, 130] on div at bounding box center [243, 103] width 389 height 180
click at [425, 103] on icon at bounding box center [425, 102] width 6 height 12
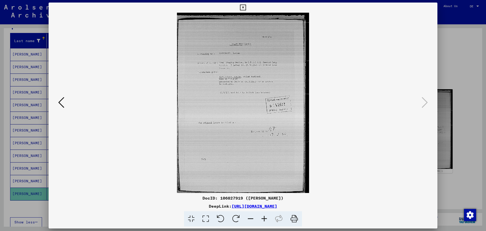
click at [462, 45] on div at bounding box center [243, 115] width 486 height 231
